Goal: Task Accomplishment & Management: Use online tool/utility

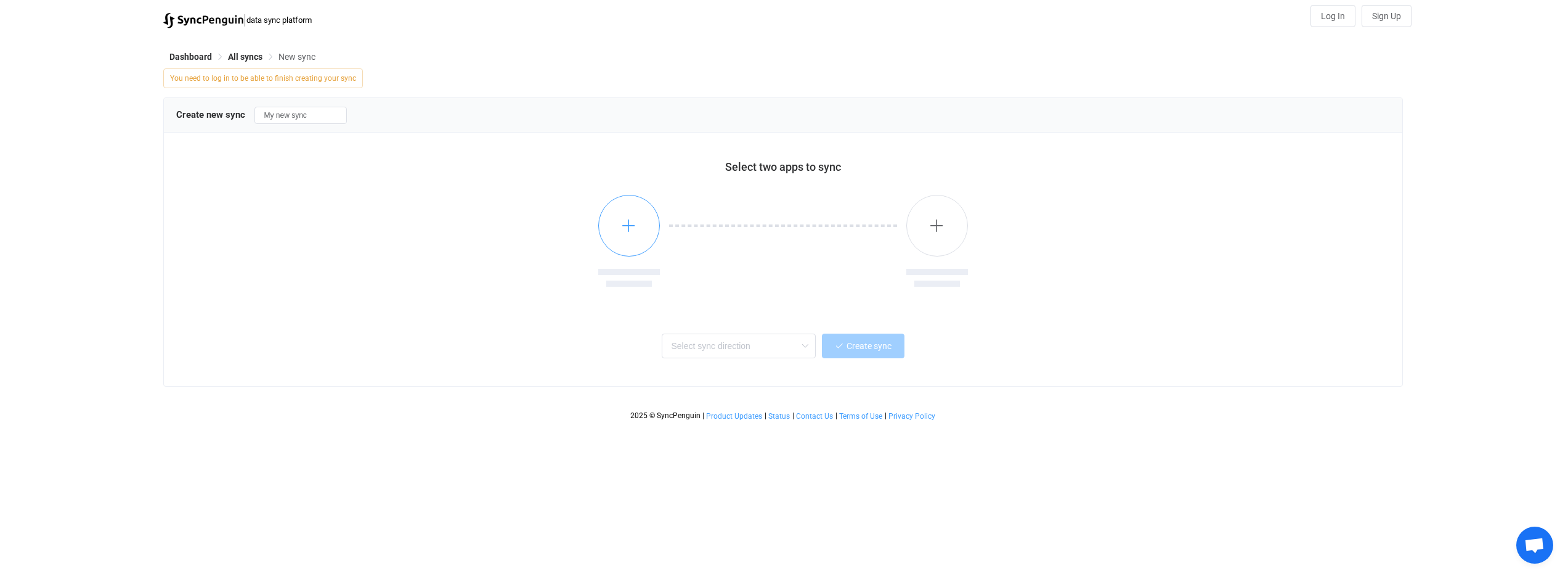
click at [633, 226] on icon "button" at bounding box center [628, 226] width 16 height 16
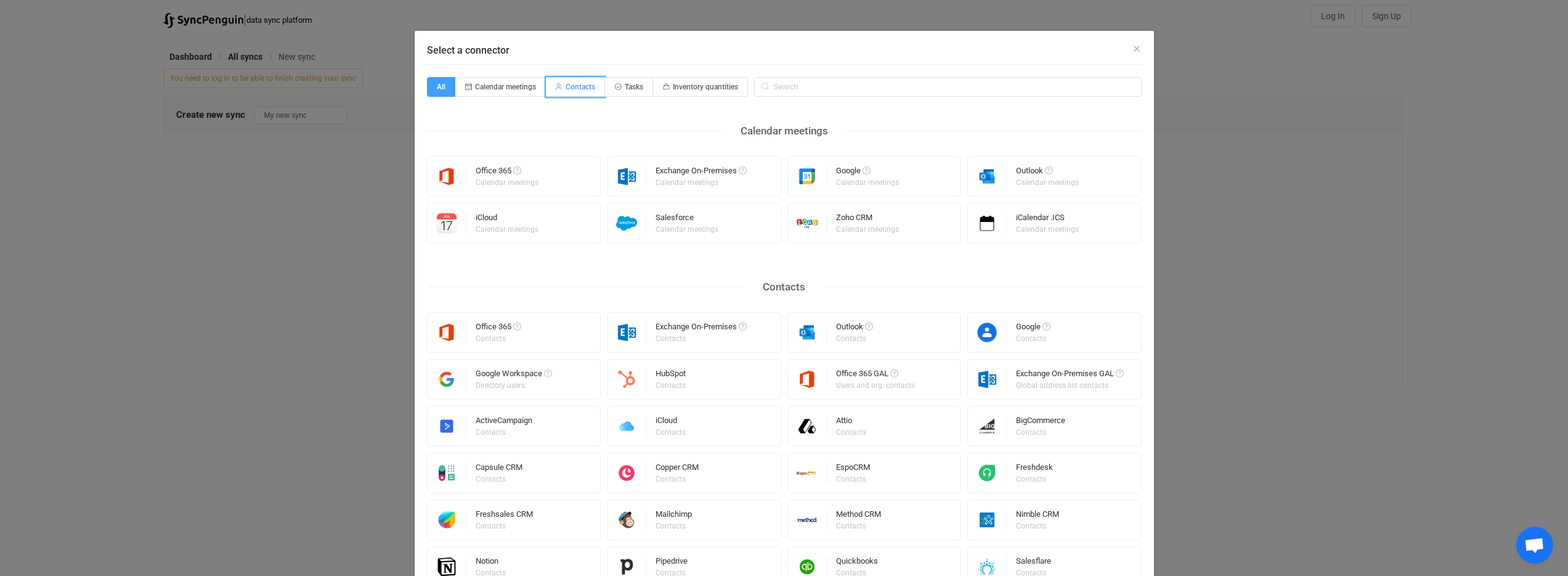
click at [570, 86] on span "Contacts" at bounding box center [580, 86] width 29 height 9
click at [557, 86] on input "Contacts" at bounding box center [552, 82] width 8 height 8
radio input "true"
radio input "false"
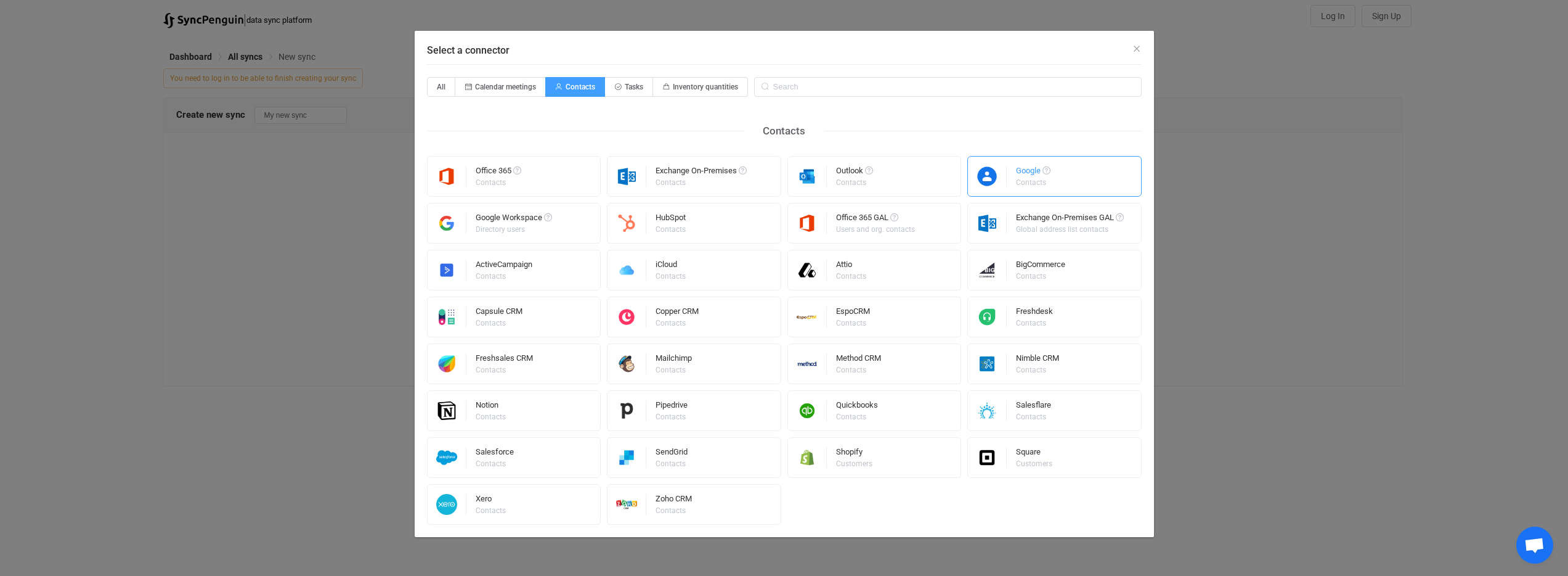
click at [1004, 175] on img "Select a connector" at bounding box center [987, 176] width 39 height 21
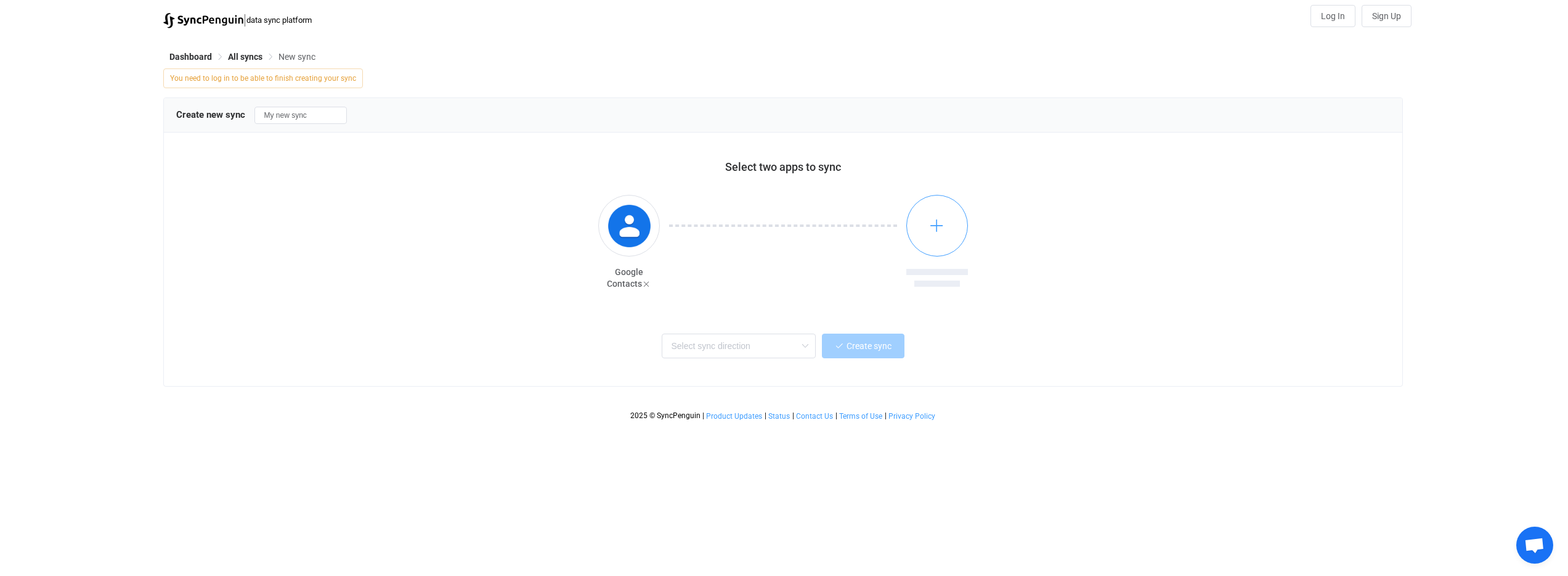
click at [951, 227] on button "button" at bounding box center [936, 225] width 61 height 61
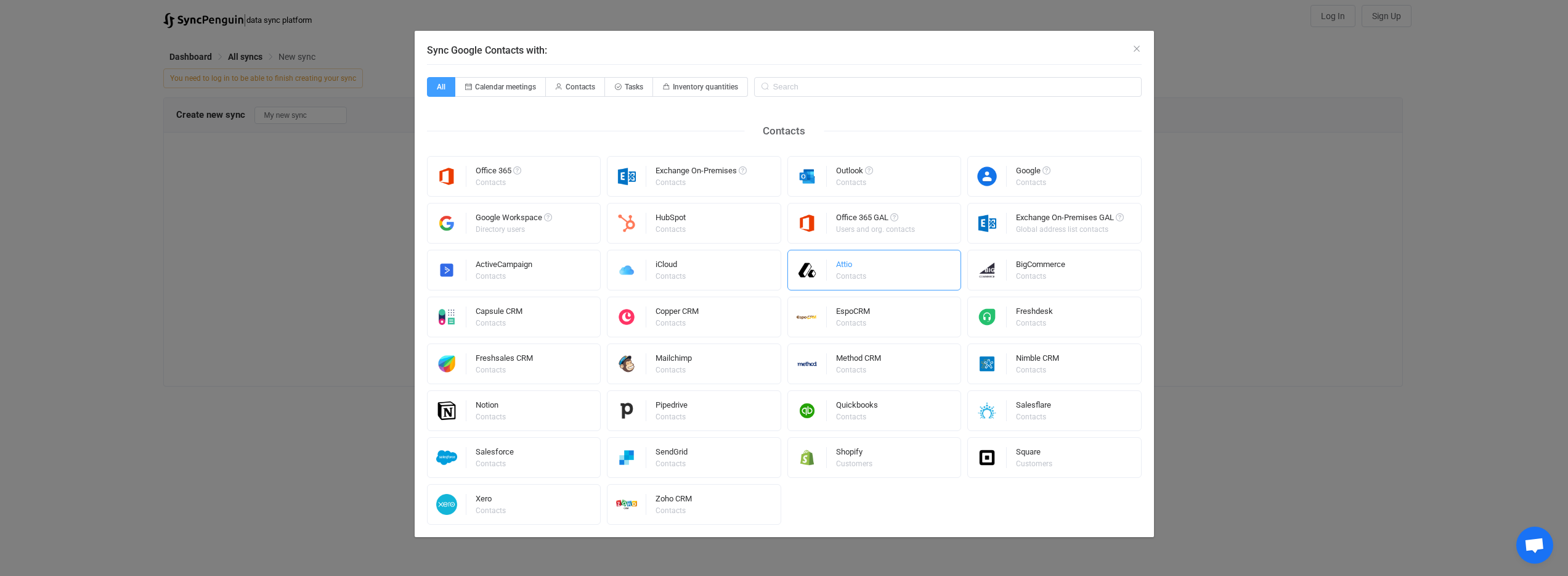
click at [845, 267] on div "Attio" at bounding box center [851, 266] width 32 height 12
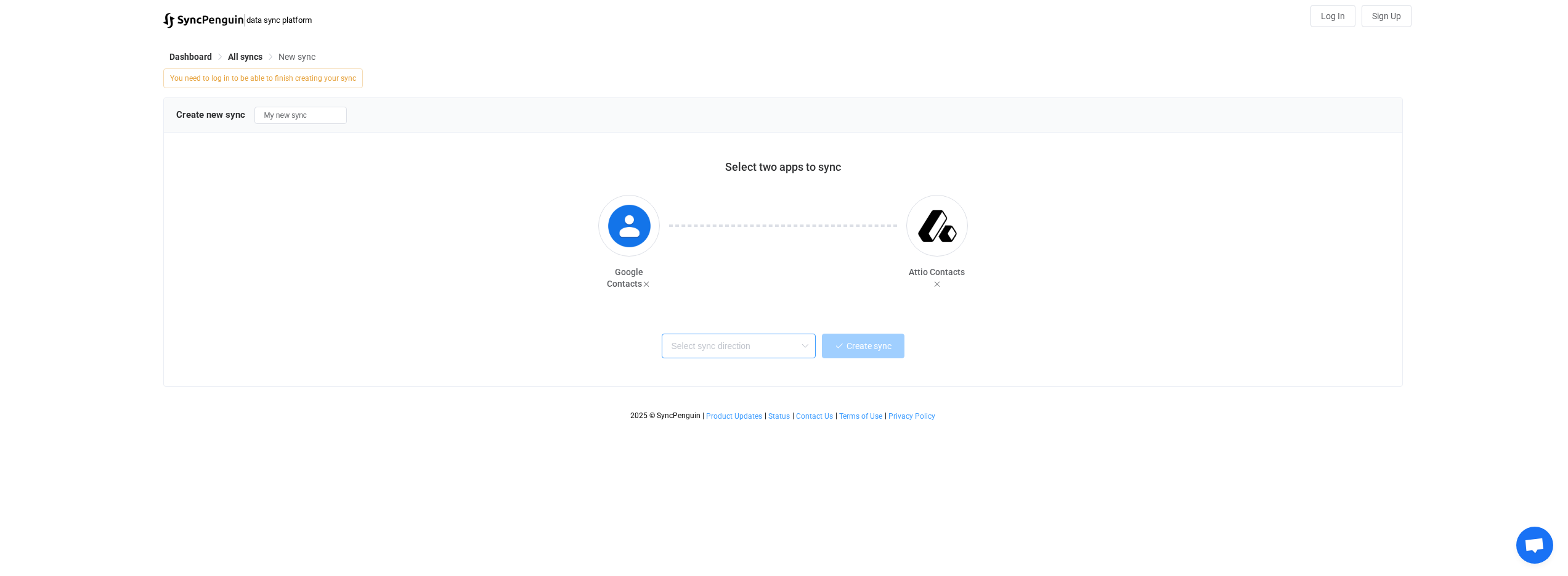
click at [779, 350] on input "text" at bounding box center [738, 346] width 154 height 25
click at [755, 389] on span "One or multiple two-way syncs" at bounding box center [727, 391] width 106 height 14
type input "Two-way"
click at [688, 350] on input "Two-way" at bounding box center [738, 346] width 154 height 25
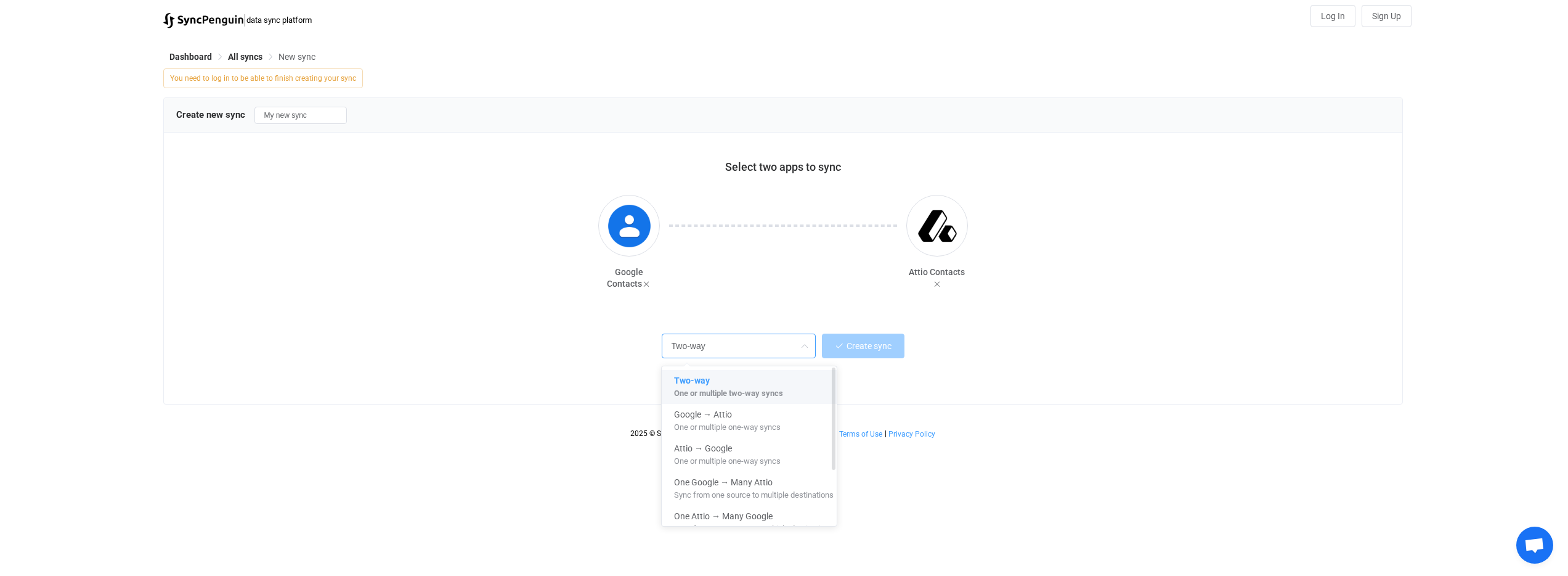
click at [723, 381] on div "Two-way" at bounding box center [754, 378] width 160 height 16
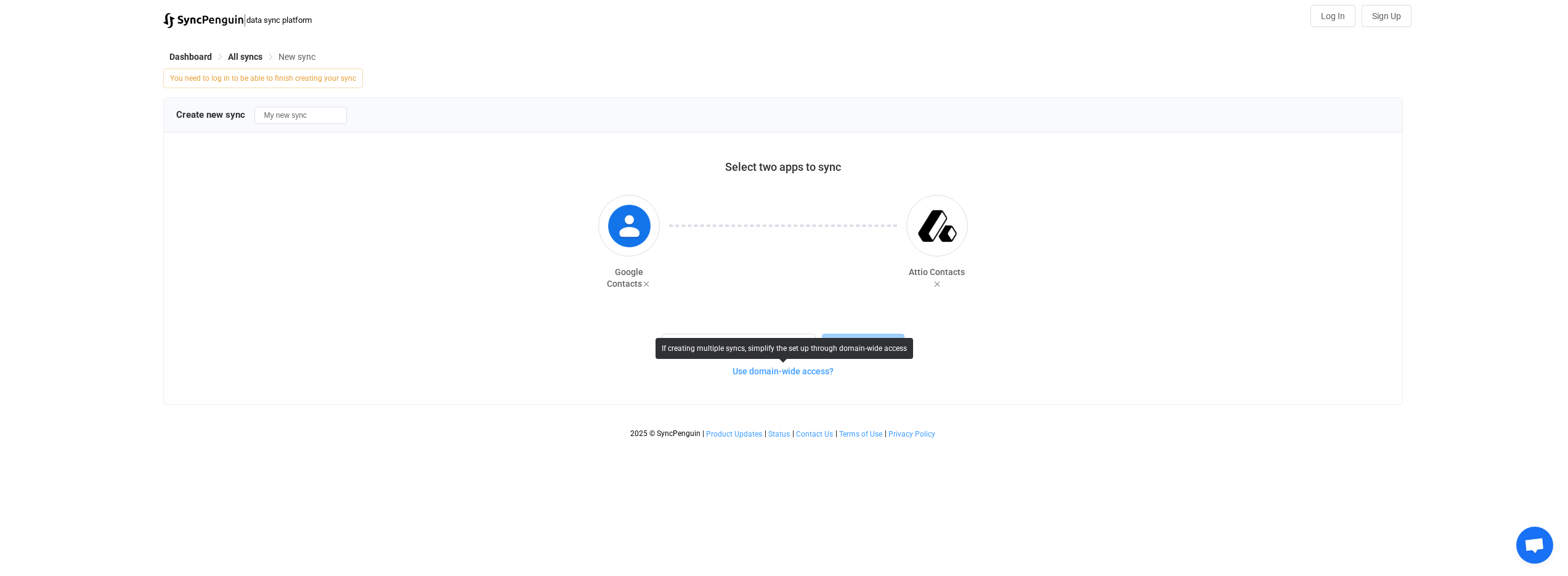
click at [813, 374] on span "Use domain-wide access?" at bounding box center [782, 370] width 101 height 10
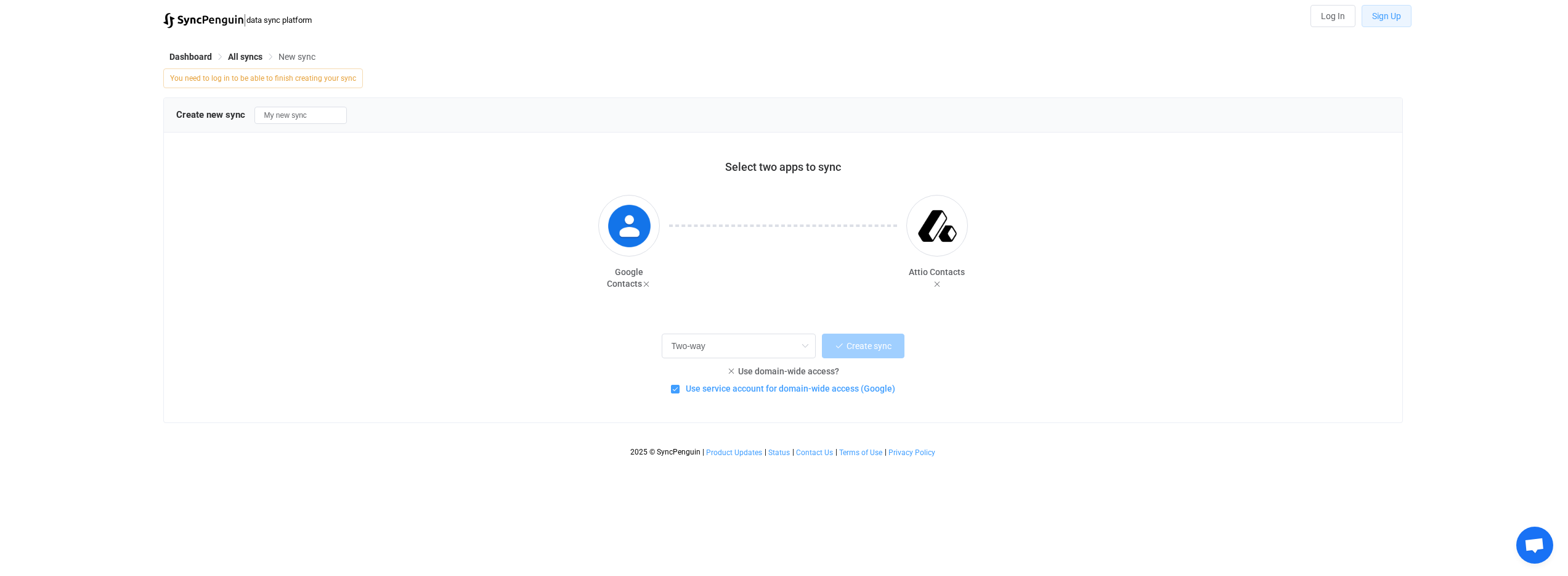
click at [1392, 14] on span "Sign Up" at bounding box center [1386, 16] width 29 height 10
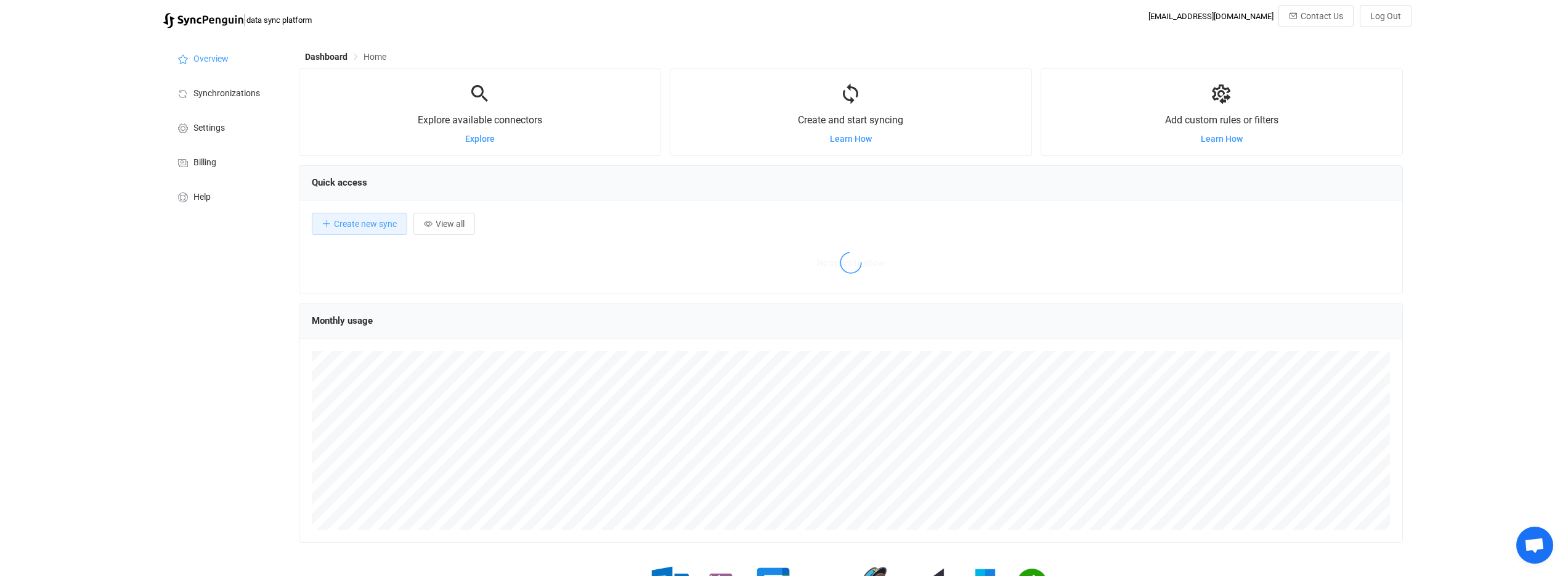
scroll to position [240, 1104]
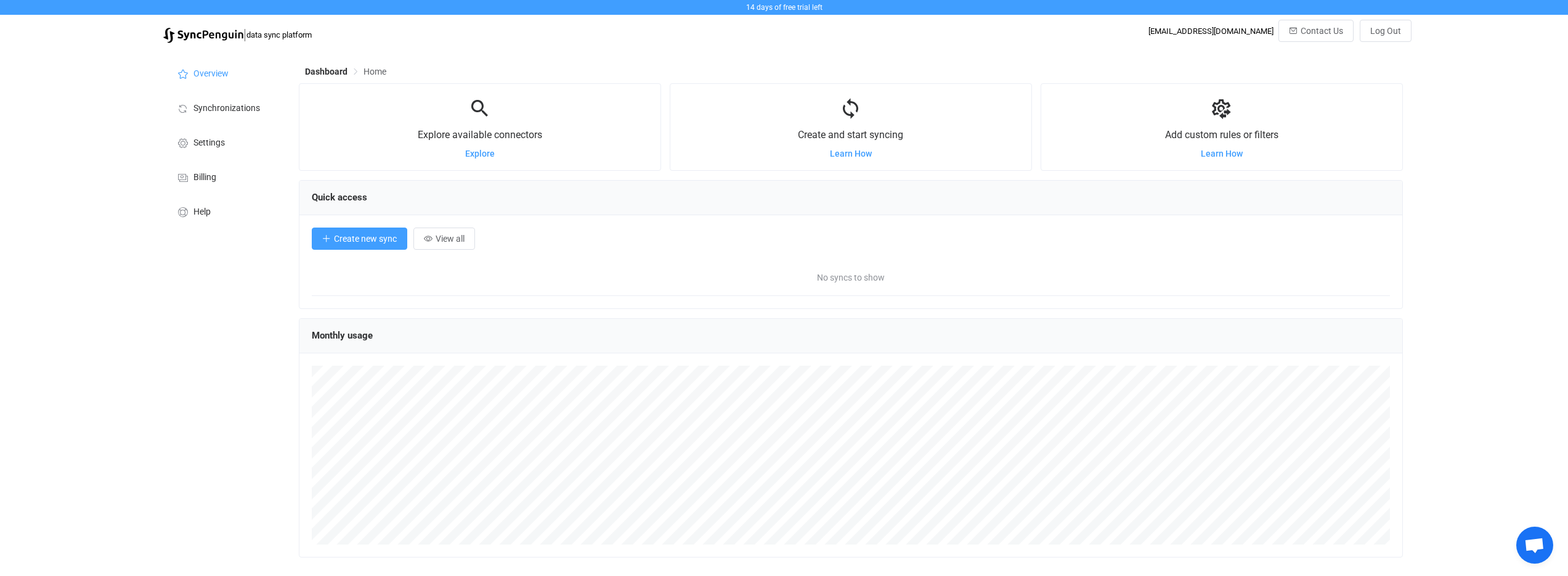
click at [374, 243] on span "Create new sync" at bounding box center [365, 238] width 63 height 10
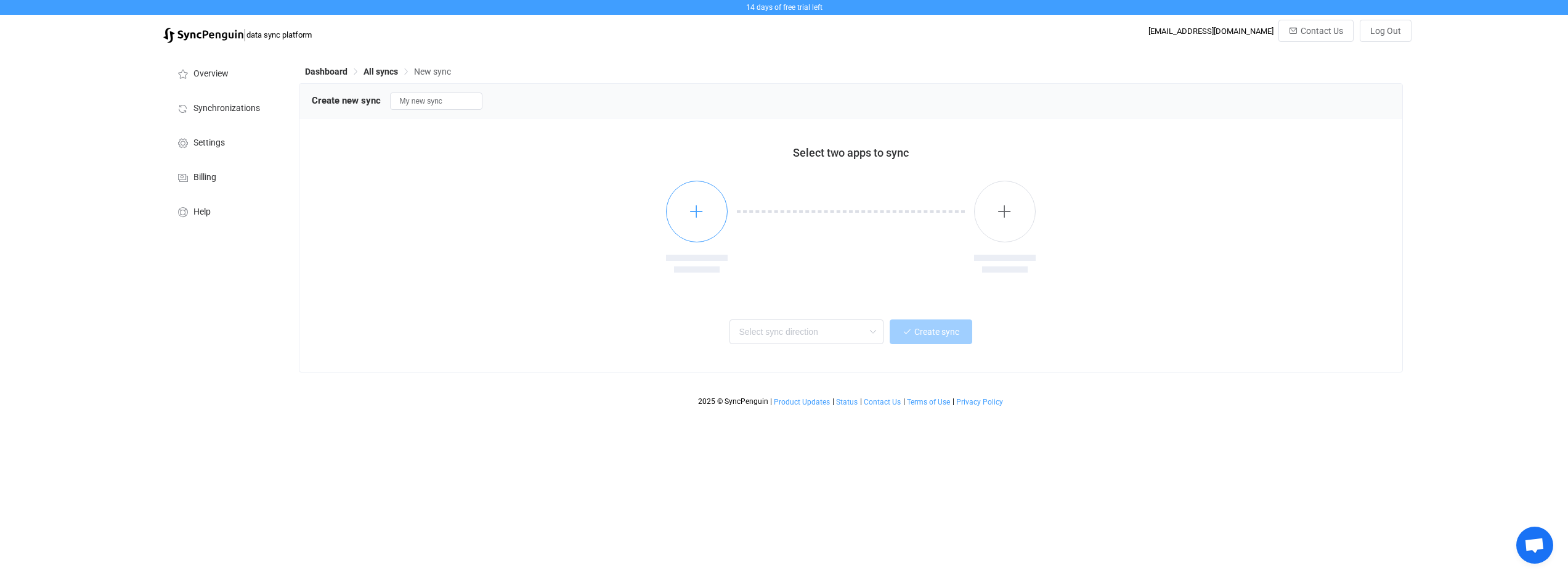
click at [713, 204] on button "button" at bounding box center [696, 211] width 61 height 61
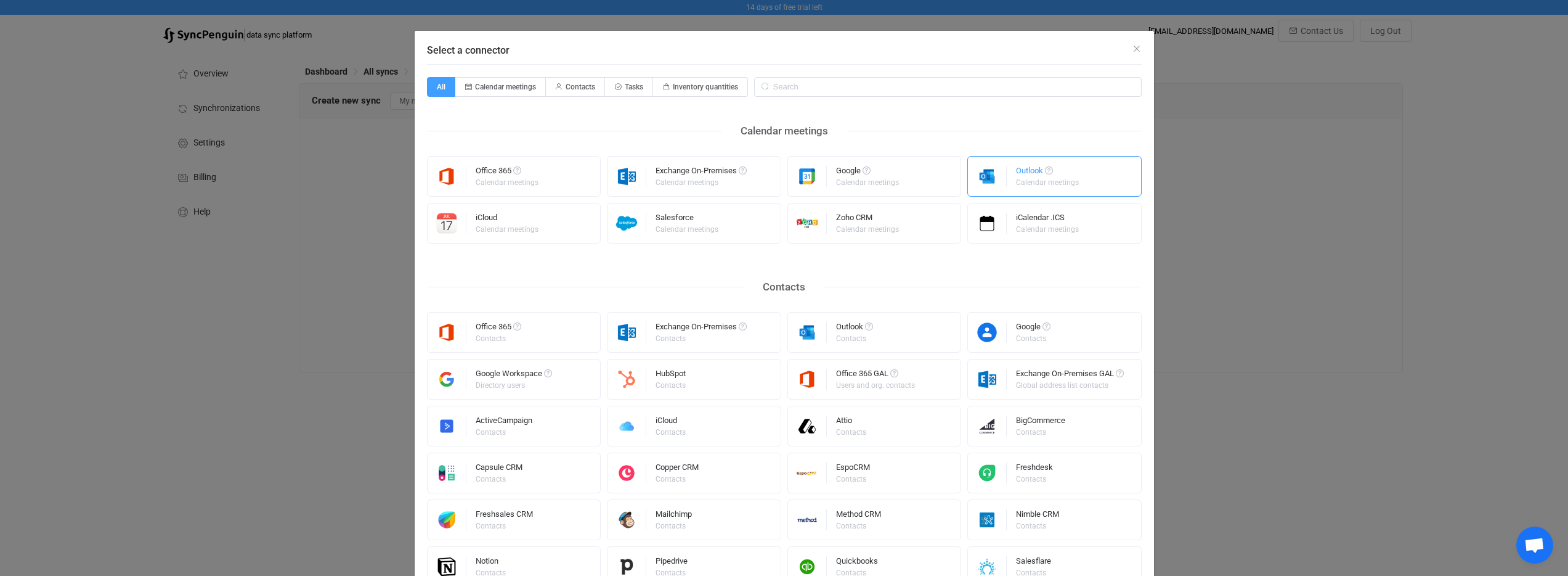
click at [1004, 177] on div "Outlook Calendar meetings" at bounding box center [1055, 176] width 175 height 41
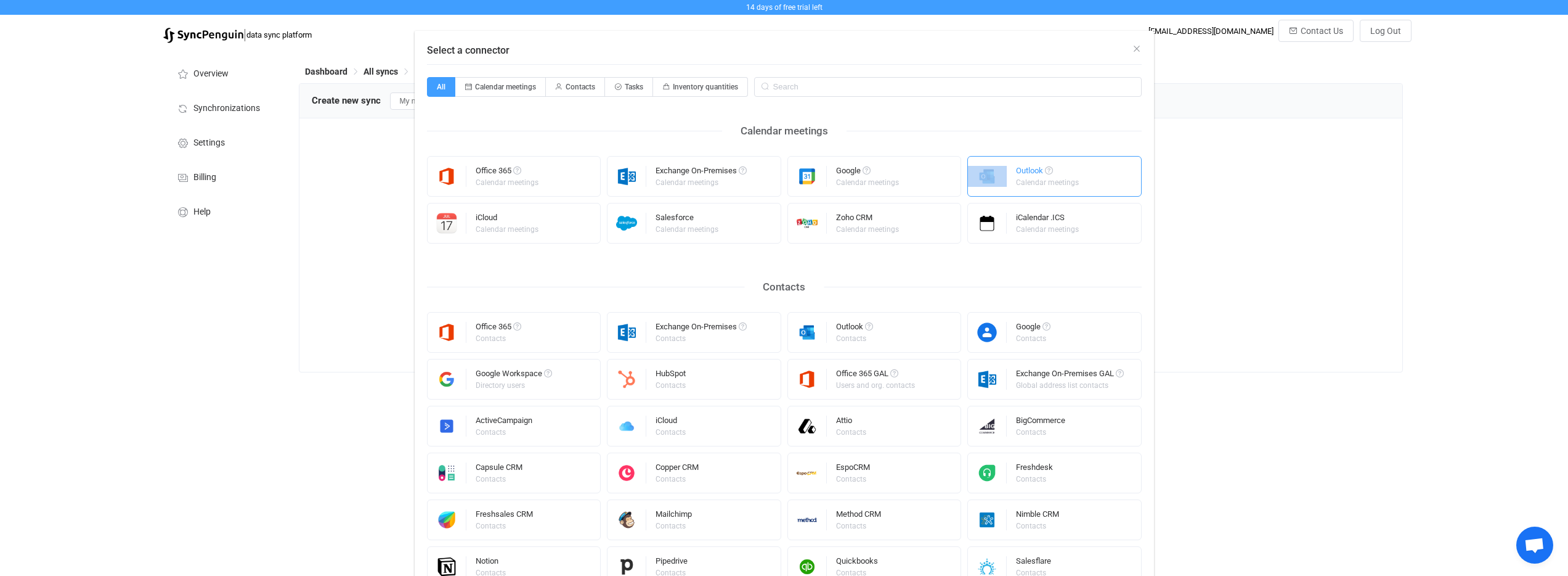
click at [1004, 177] on div "Outlook Calendar meetings" at bounding box center [1055, 176] width 175 height 41
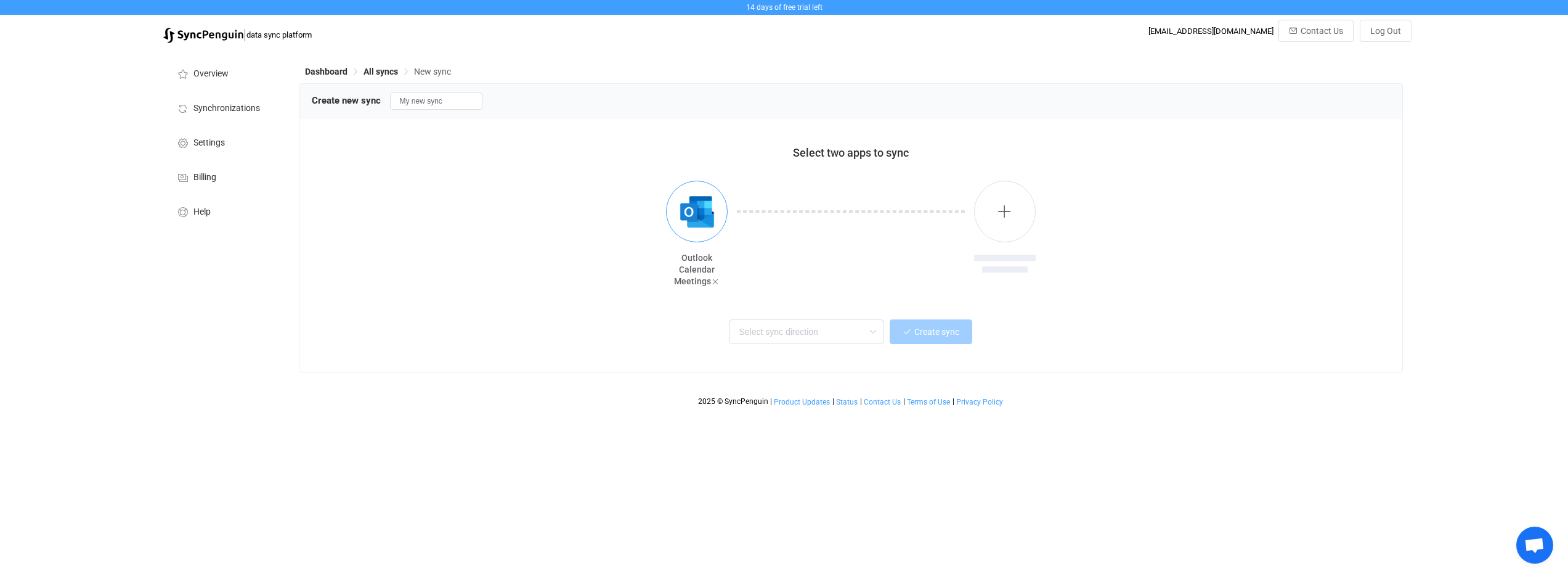
click at [720, 219] on button "button" at bounding box center [696, 211] width 61 height 61
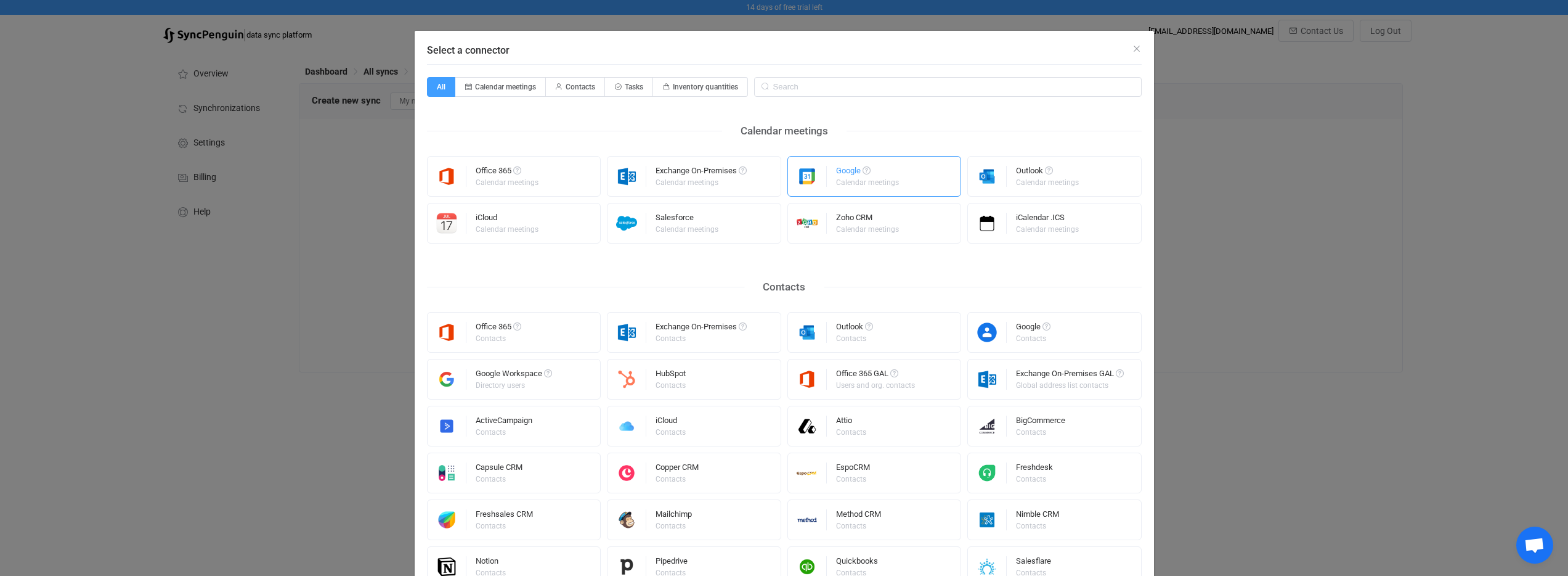
click at [857, 182] on div "Calendar meetings" at bounding box center [867, 182] width 63 height 8
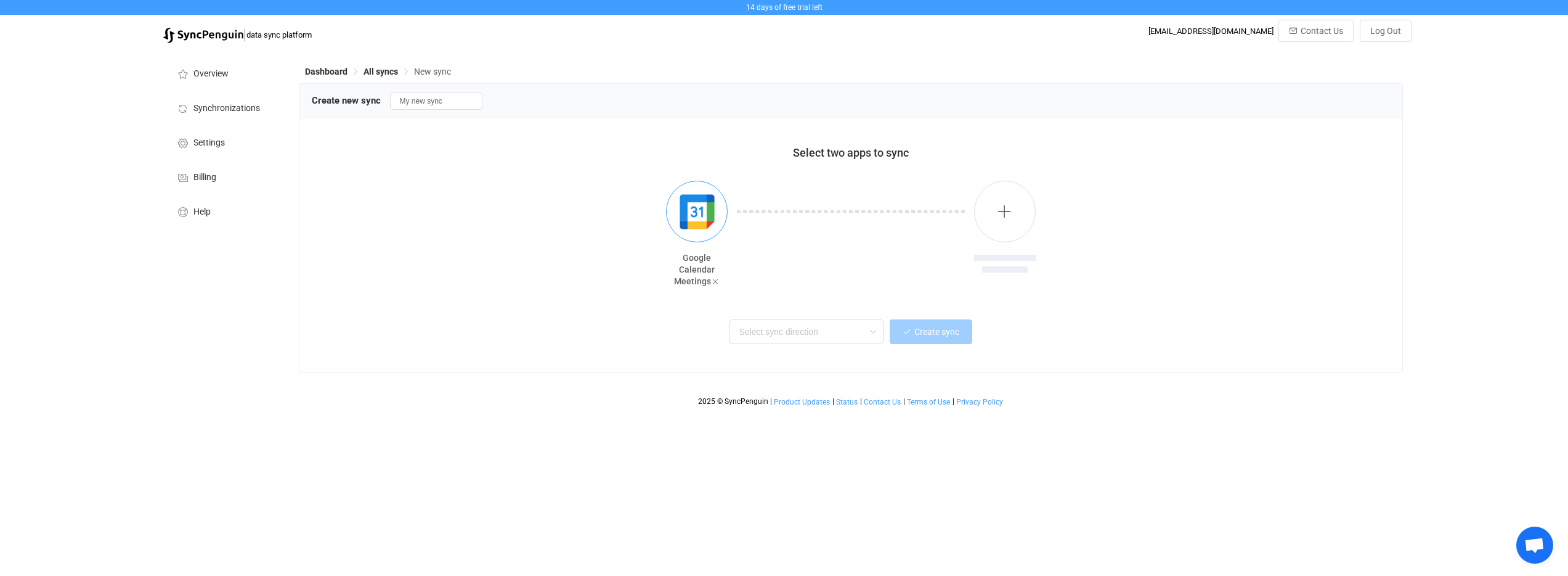
click at [708, 218] on img "button" at bounding box center [697, 211] width 46 height 46
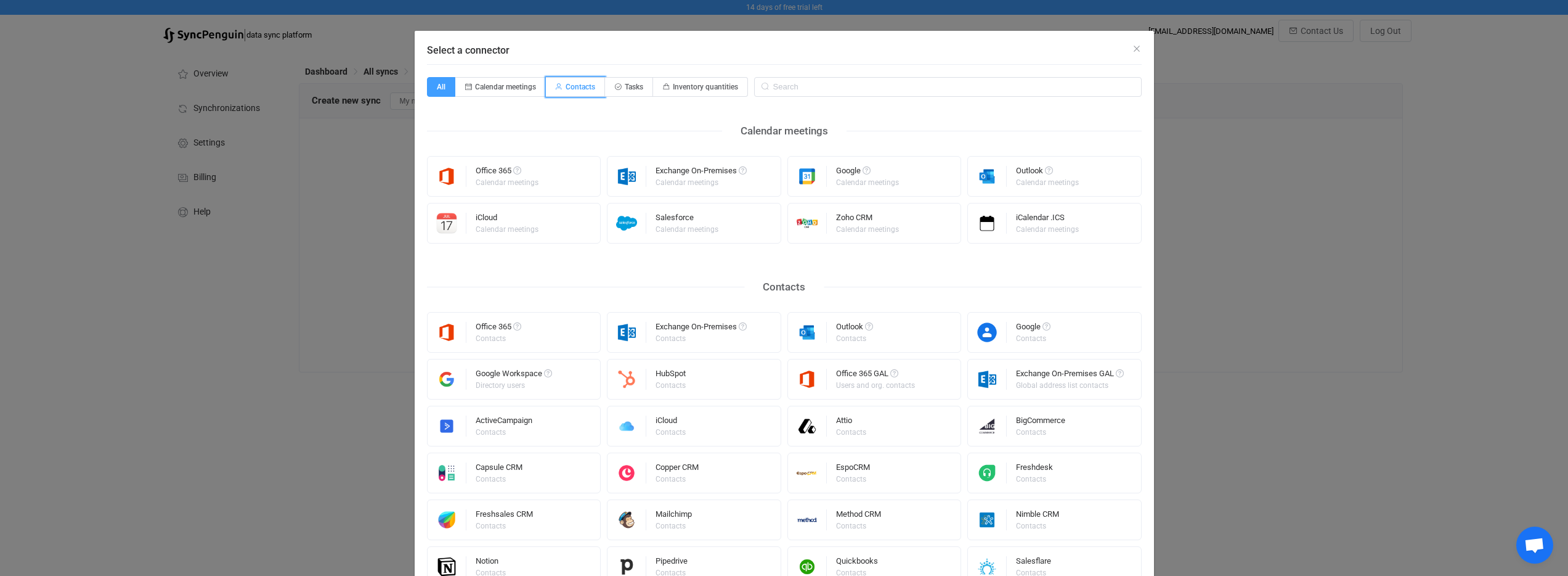
click at [577, 91] on span "Contacts" at bounding box center [580, 86] width 29 height 9
click at [557, 86] on input "Contacts" at bounding box center [552, 82] width 8 height 8
radio input "true"
radio input "false"
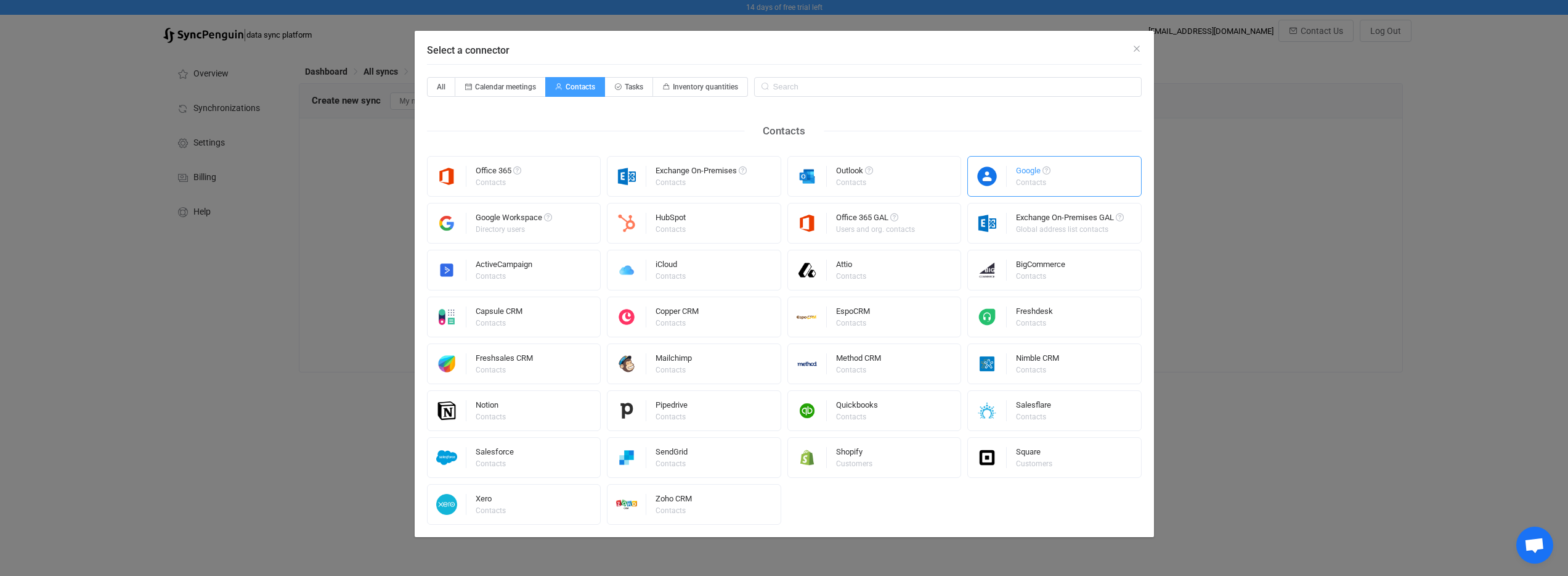
click at [1006, 175] on img "Select a connector" at bounding box center [987, 176] width 39 height 21
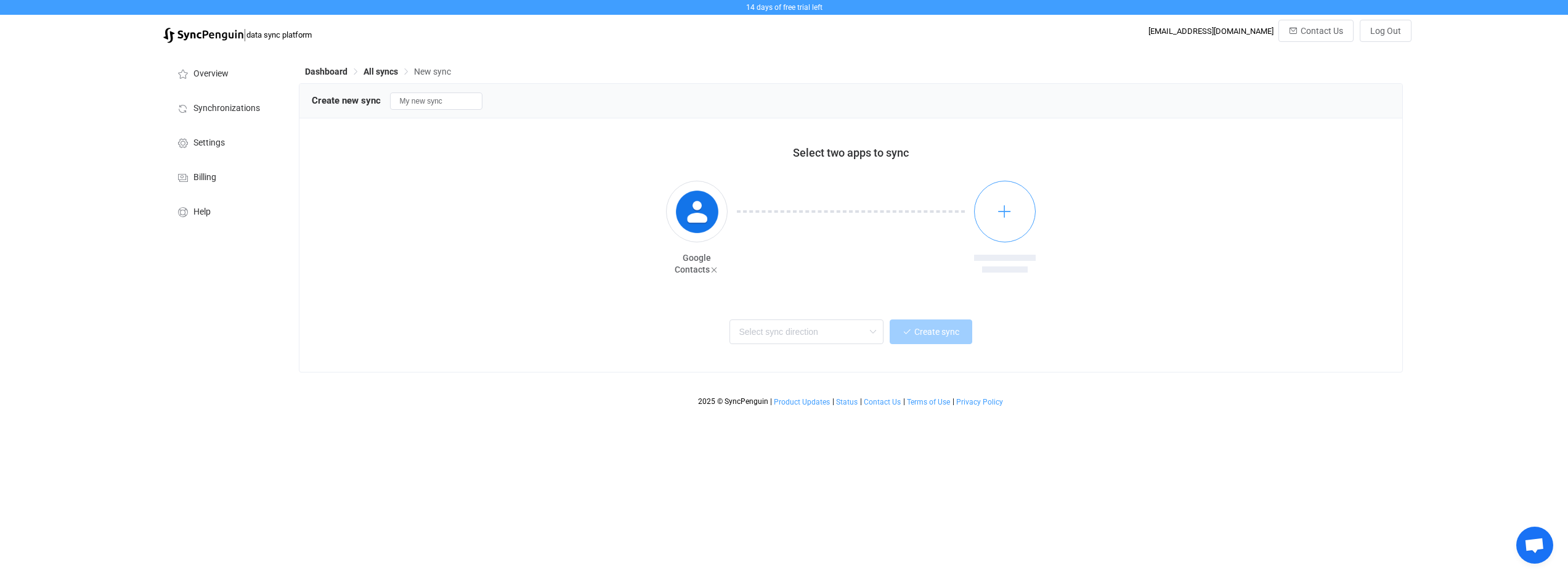
click at [1017, 210] on button "button" at bounding box center [1004, 211] width 61 height 61
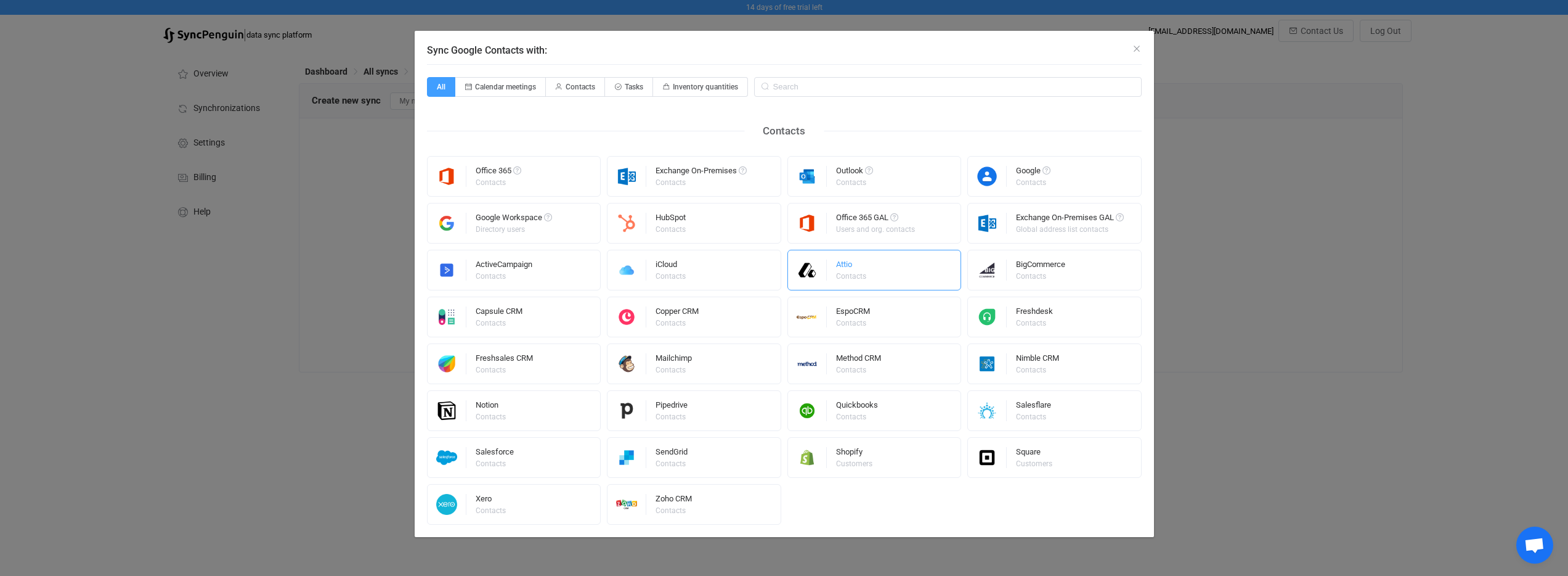
click at [845, 266] on div "Attio" at bounding box center [851, 266] width 32 height 12
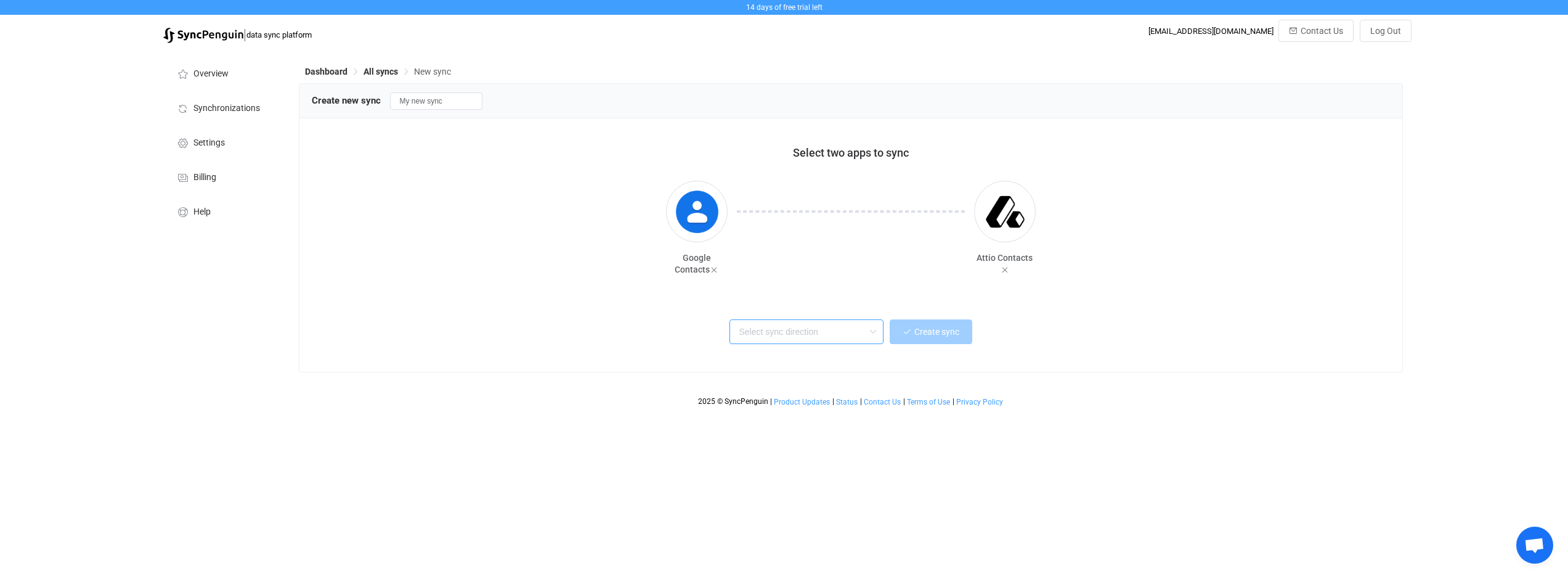
click at [833, 334] on input "text" at bounding box center [806, 331] width 154 height 25
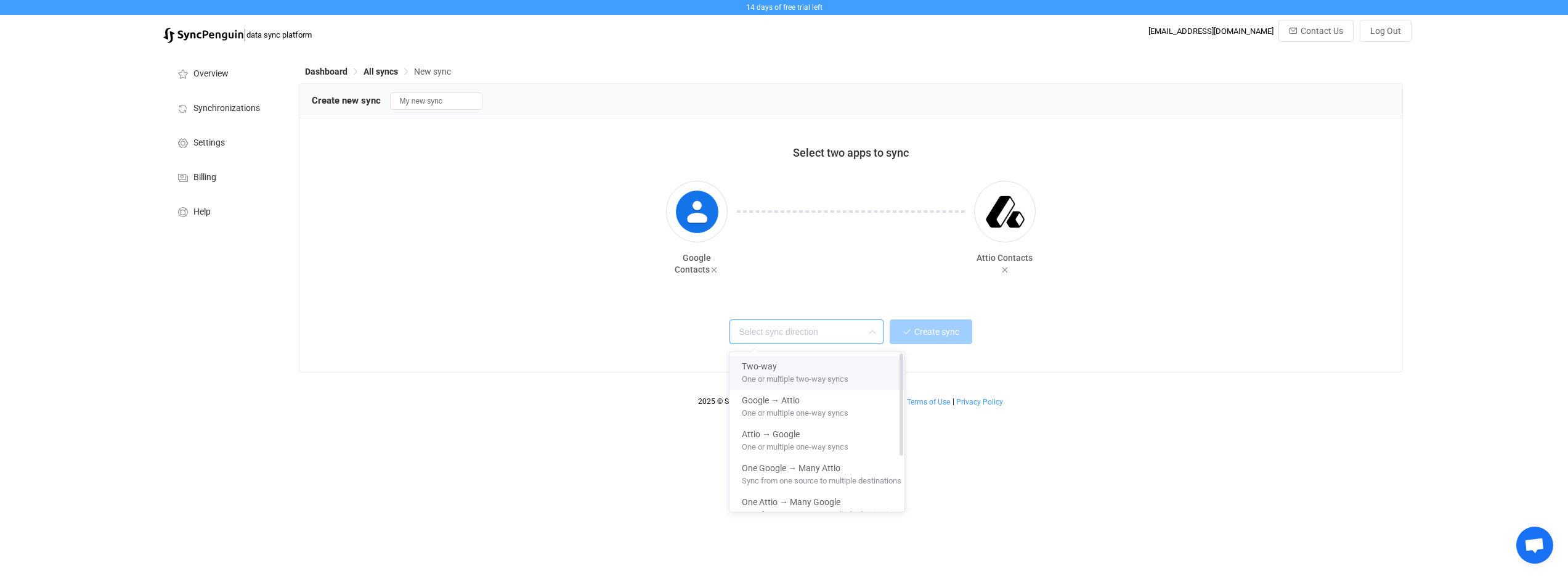
click at [818, 363] on div "Two-way" at bounding box center [821, 363] width 160 height 16
type input "Two-way"
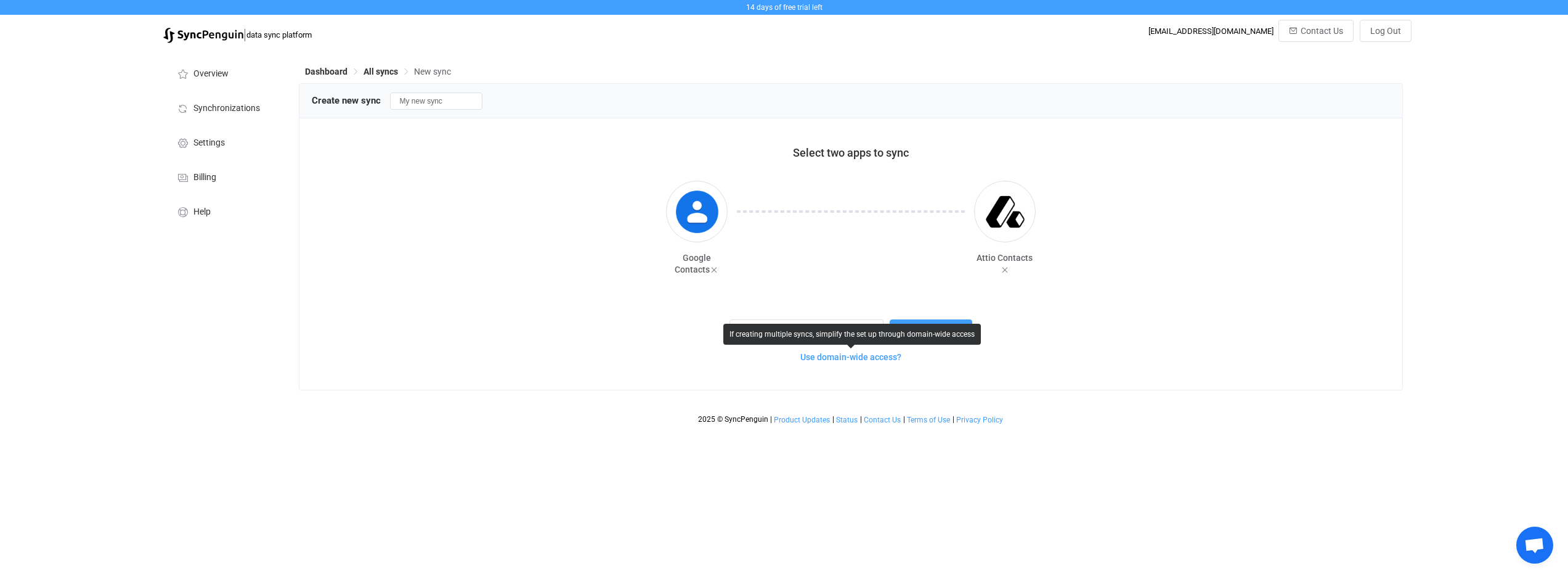
click at [865, 357] on span "Use domain-wide access?" at bounding box center [851, 356] width 101 height 10
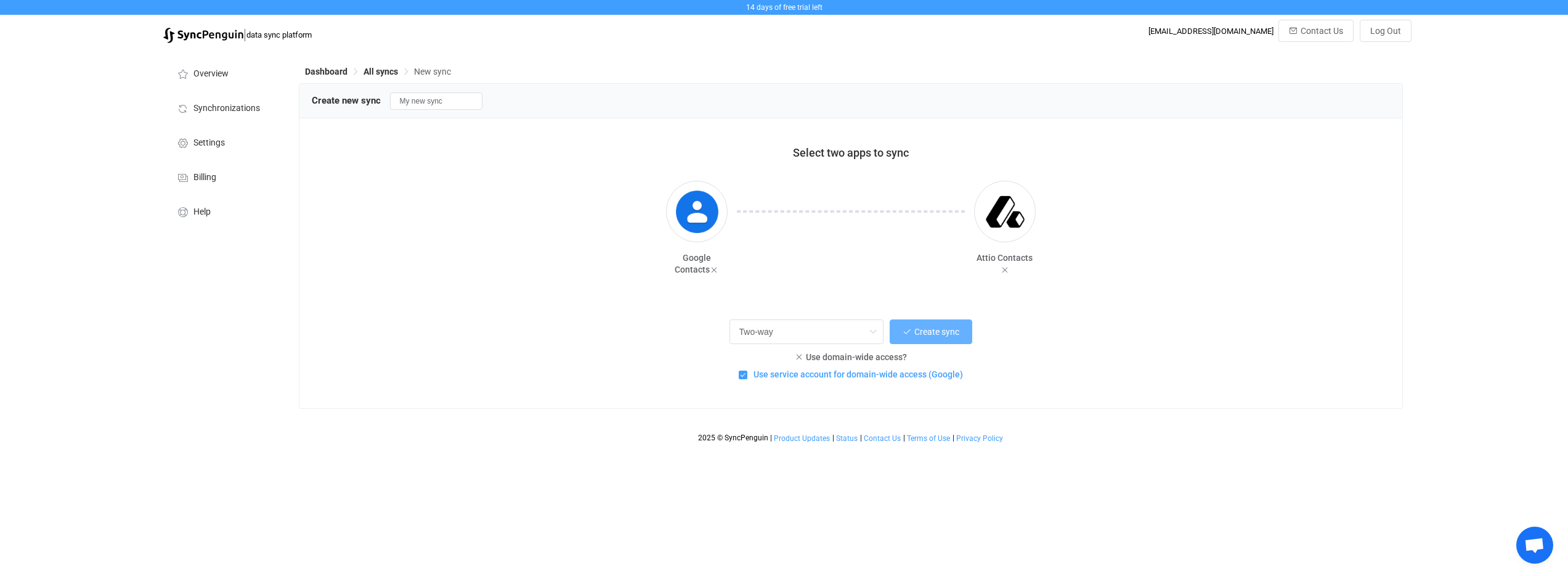
click at [934, 334] on span "Create sync" at bounding box center [937, 331] width 45 height 10
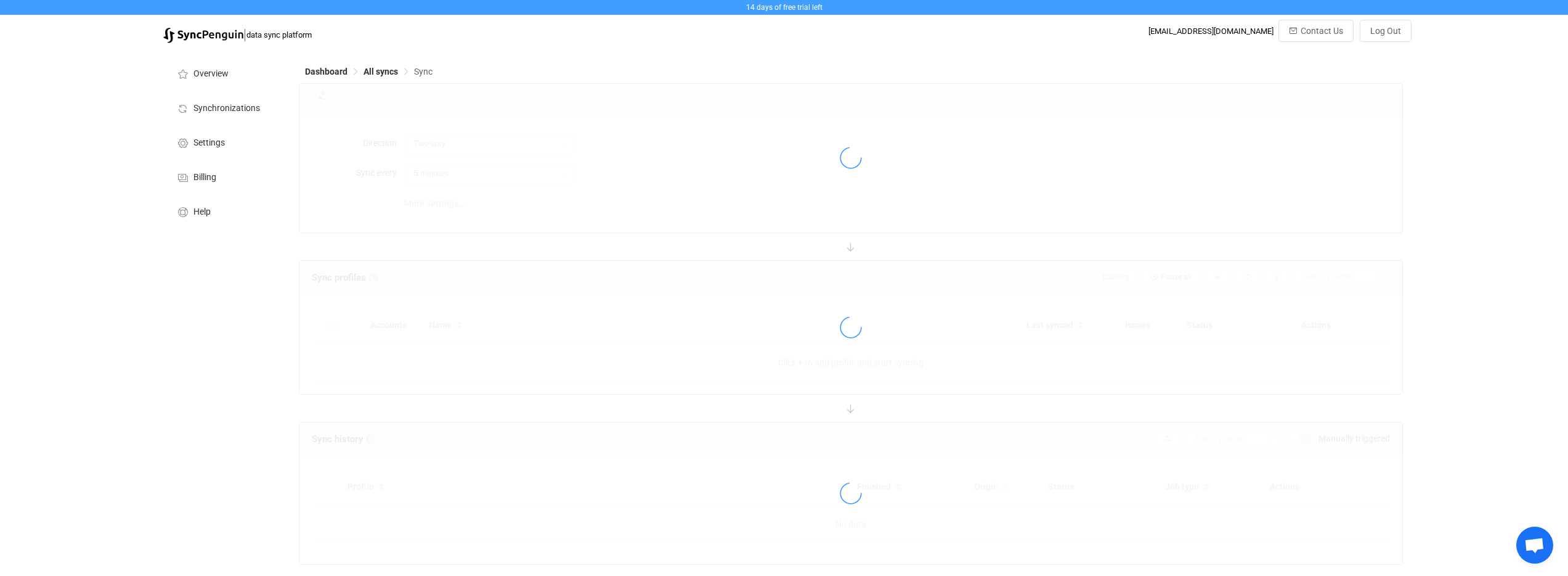
type input "15 minutes"
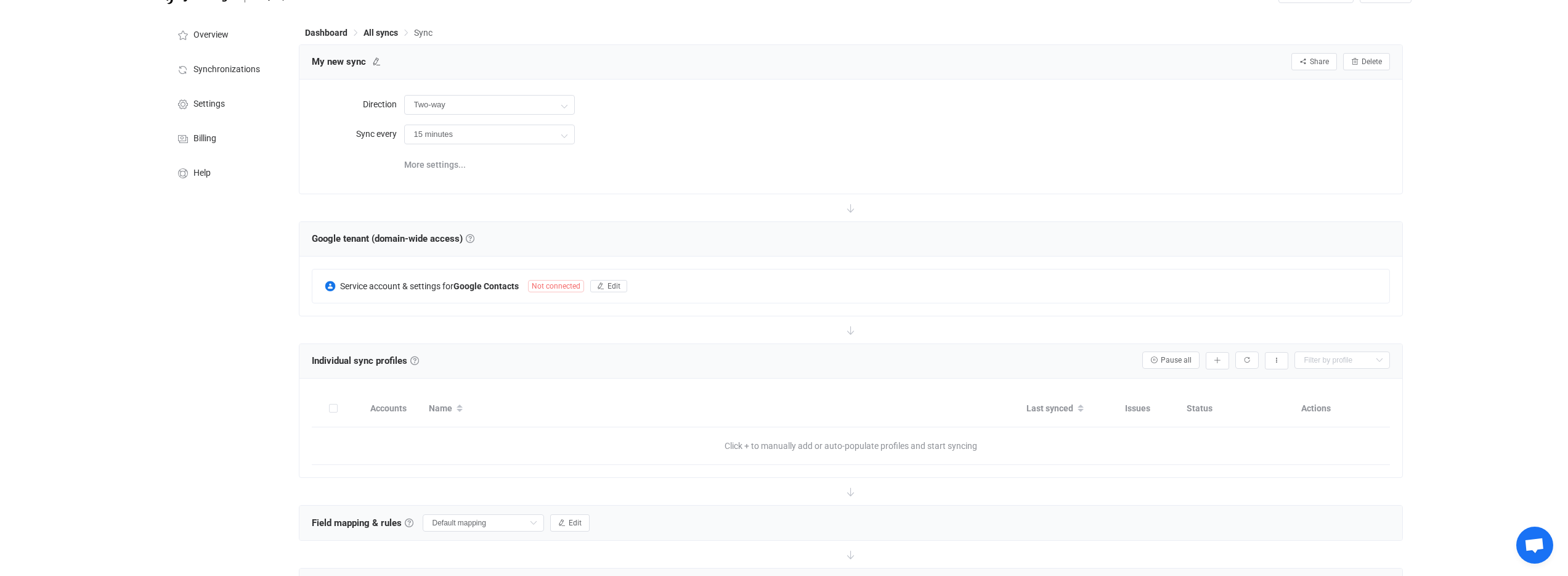
scroll to position [214, 0]
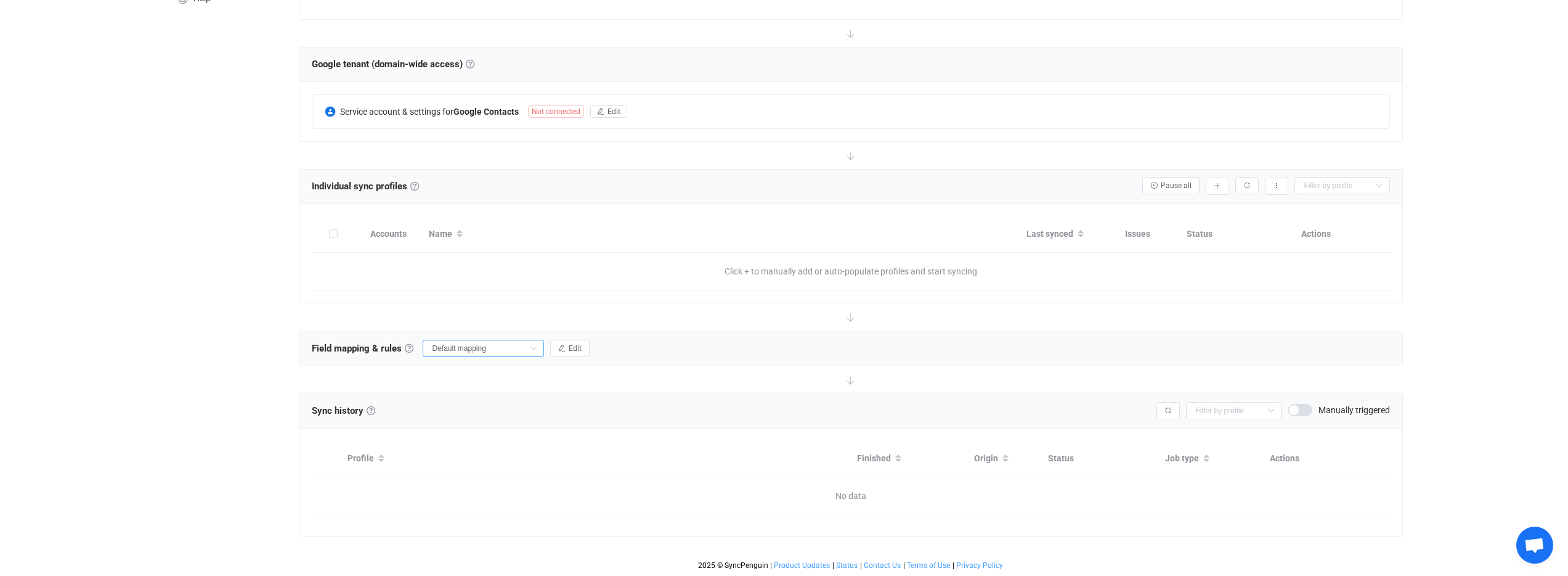
click at [499, 348] on input "Default mapping" at bounding box center [483, 349] width 121 height 17
click at [625, 345] on div "Field mapping & rules Field mapping & rules By default, all contacts of the con…" at bounding box center [851, 349] width 1103 height 35
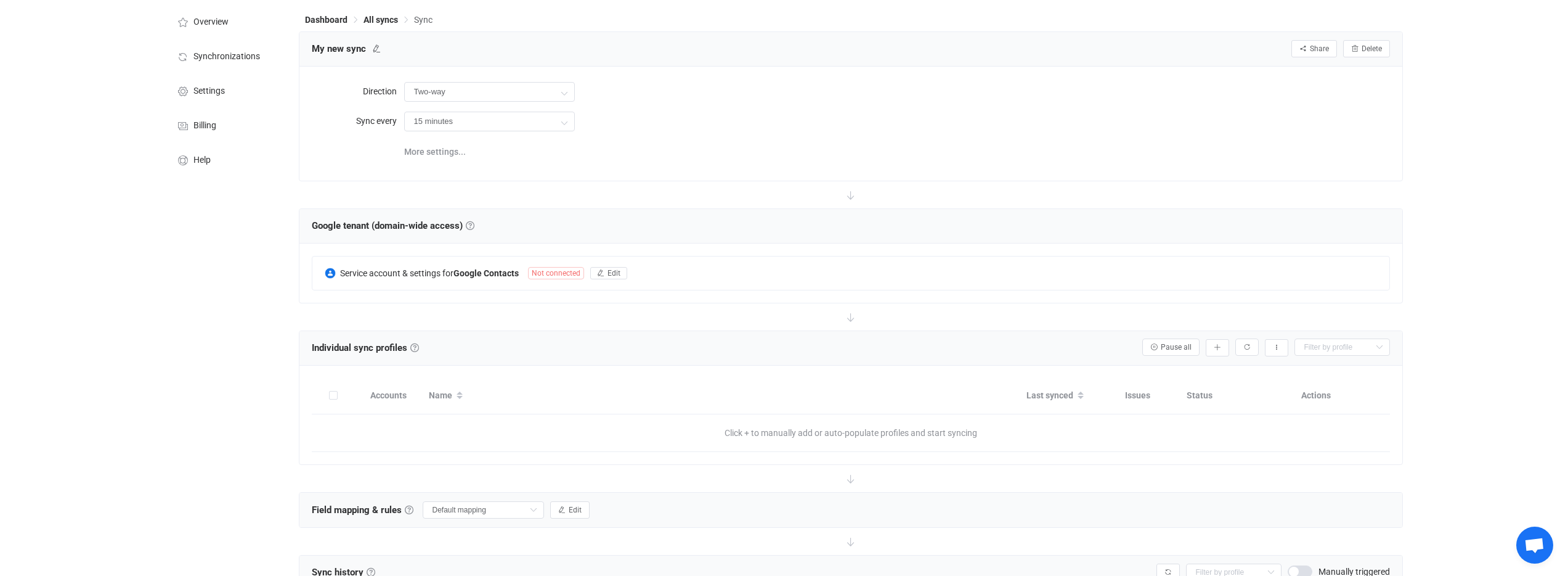
scroll to position [0, 0]
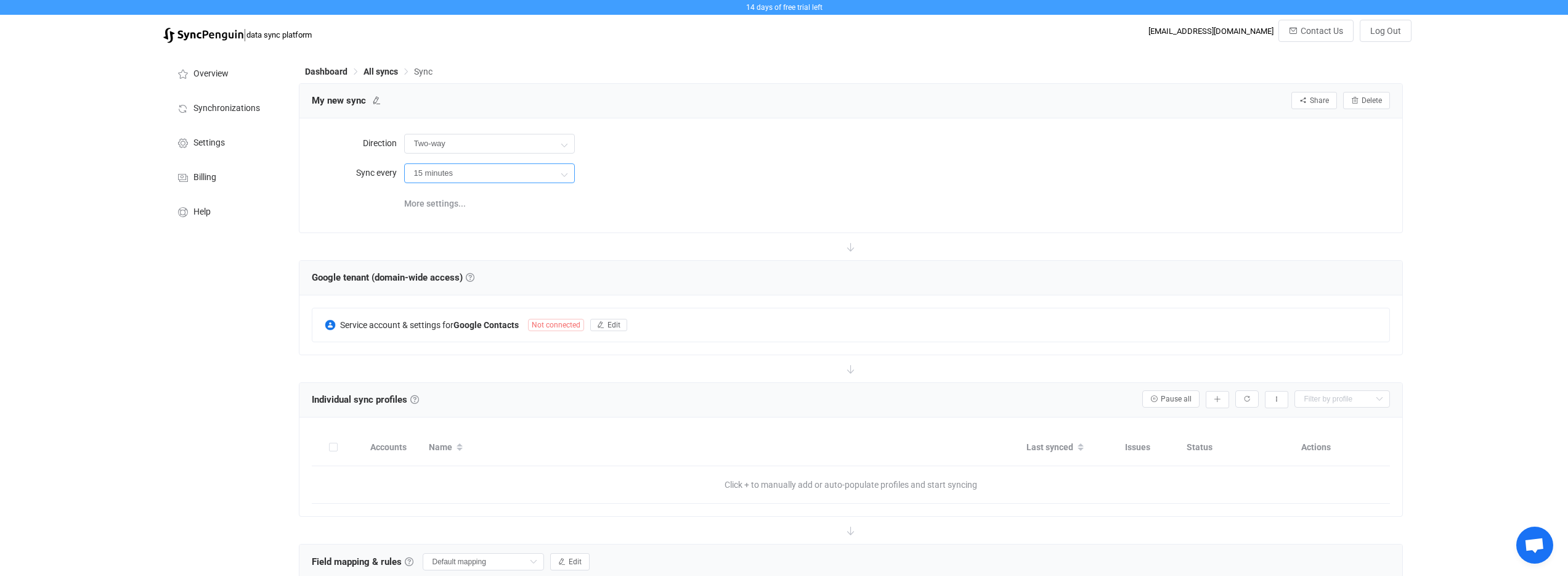
click at [534, 172] on input "15 minutes" at bounding box center [488, 173] width 170 height 20
click at [636, 195] on div "More settings..." at bounding box center [896, 202] width 985 height 25
click at [453, 202] on span "More settings..." at bounding box center [434, 203] width 61 height 25
click at [655, 166] on div "15 minutes" at bounding box center [896, 172] width 985 height 25
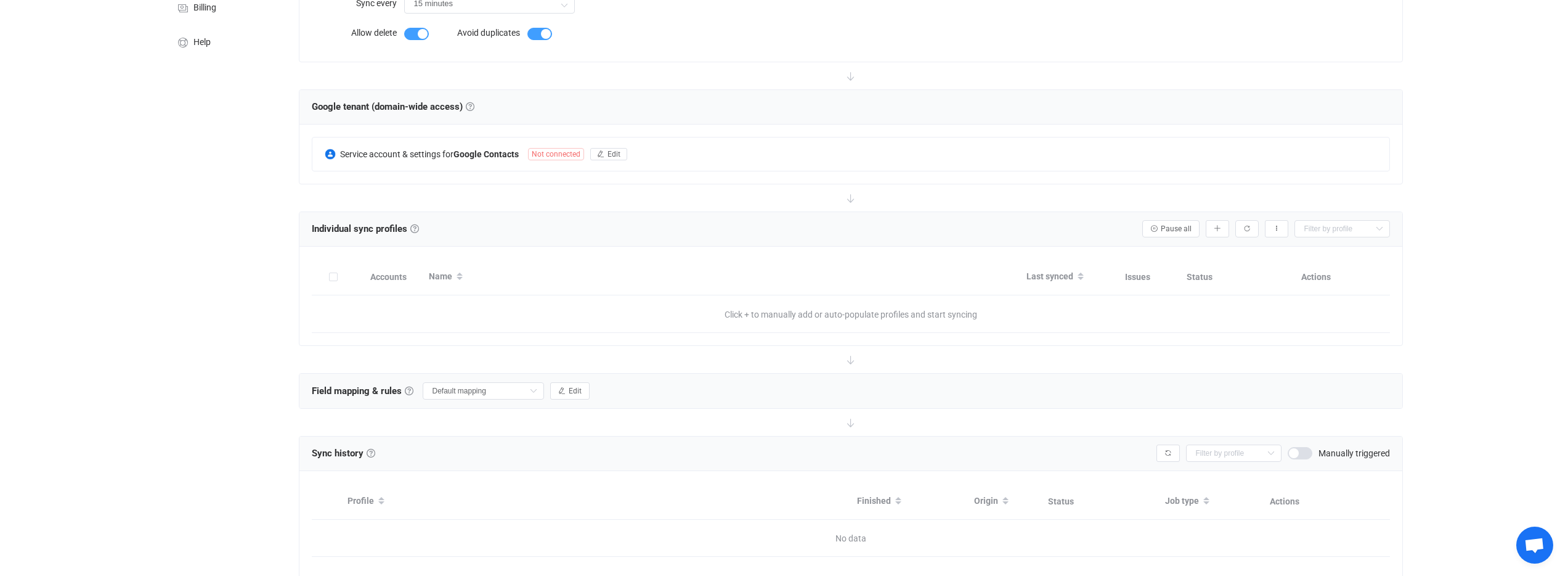
scroll to position [213, 0]
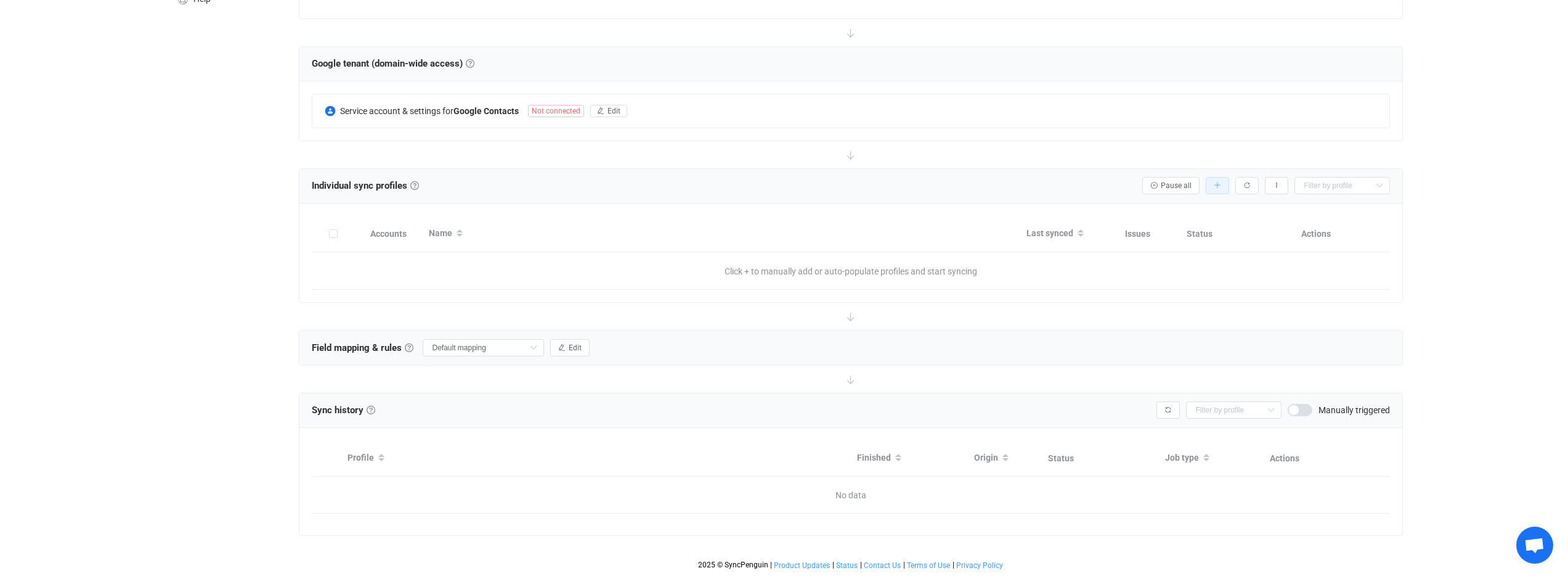
click at [1217, 185] on icon "button" at bounding box center [1217, 185] width 8 height 8
click at [1153, 220] on li "Add manually…" at bounding box center [1172, 220] width 105 height 22
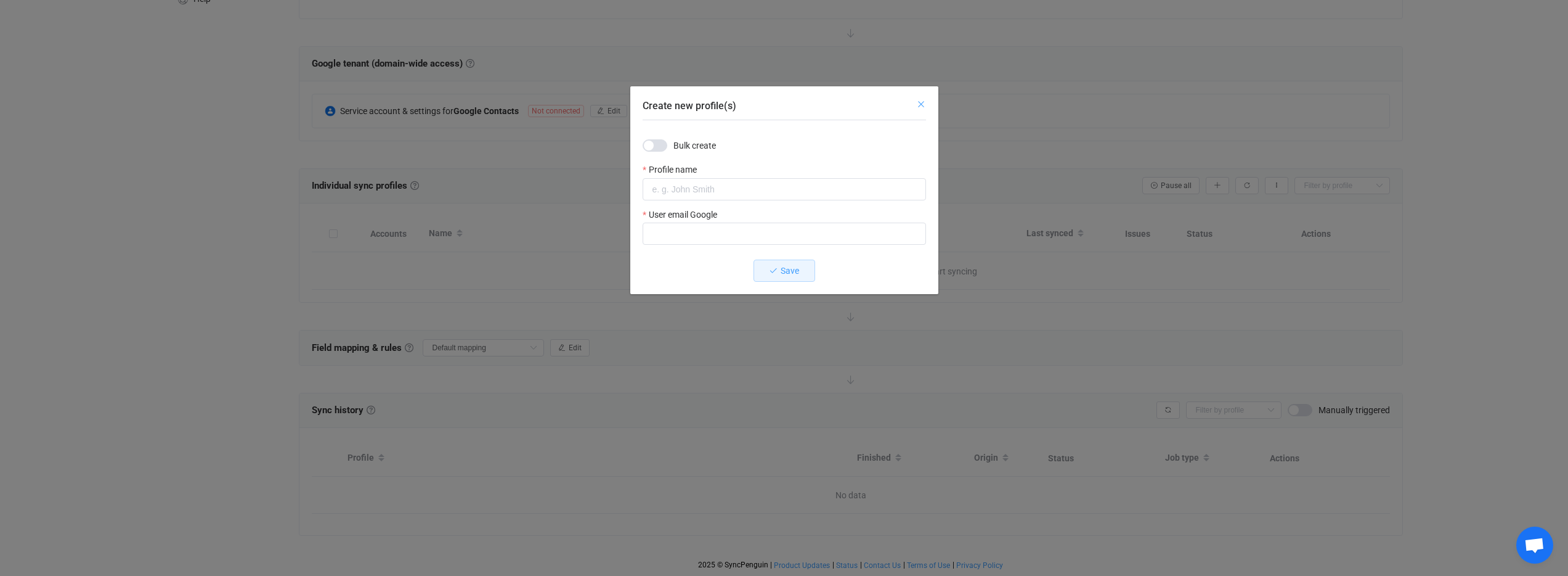
click at [916, 106] on icon "Close" at bounding box center [921, 104] width 10 height 10
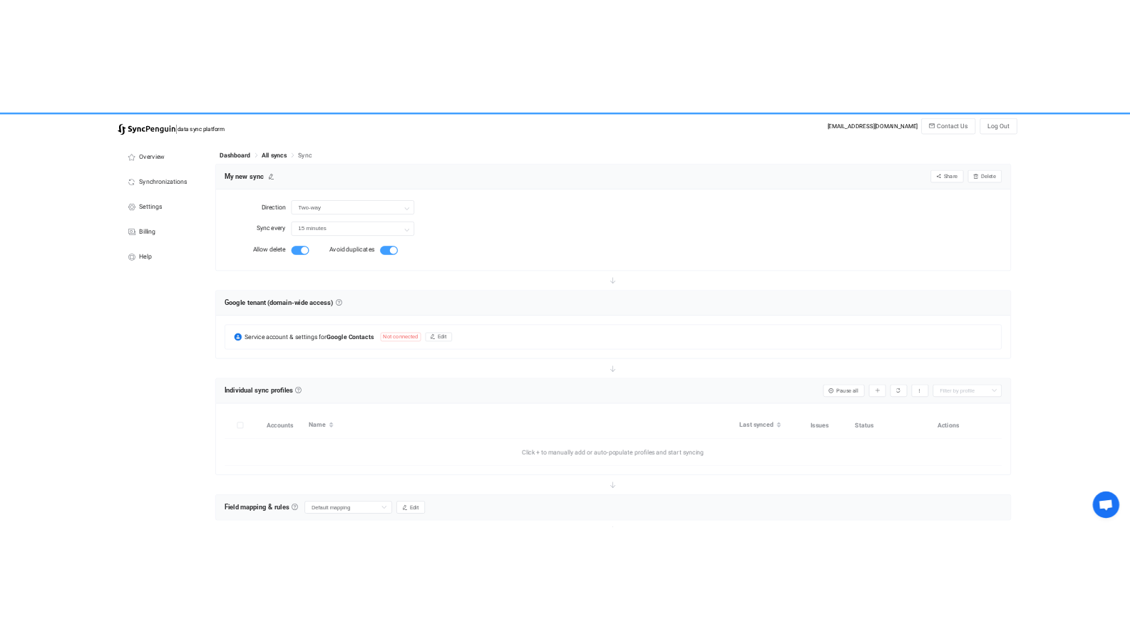
scroll to position [0, 0]
